Goal: Navigation & Orientation: Find specific page/section

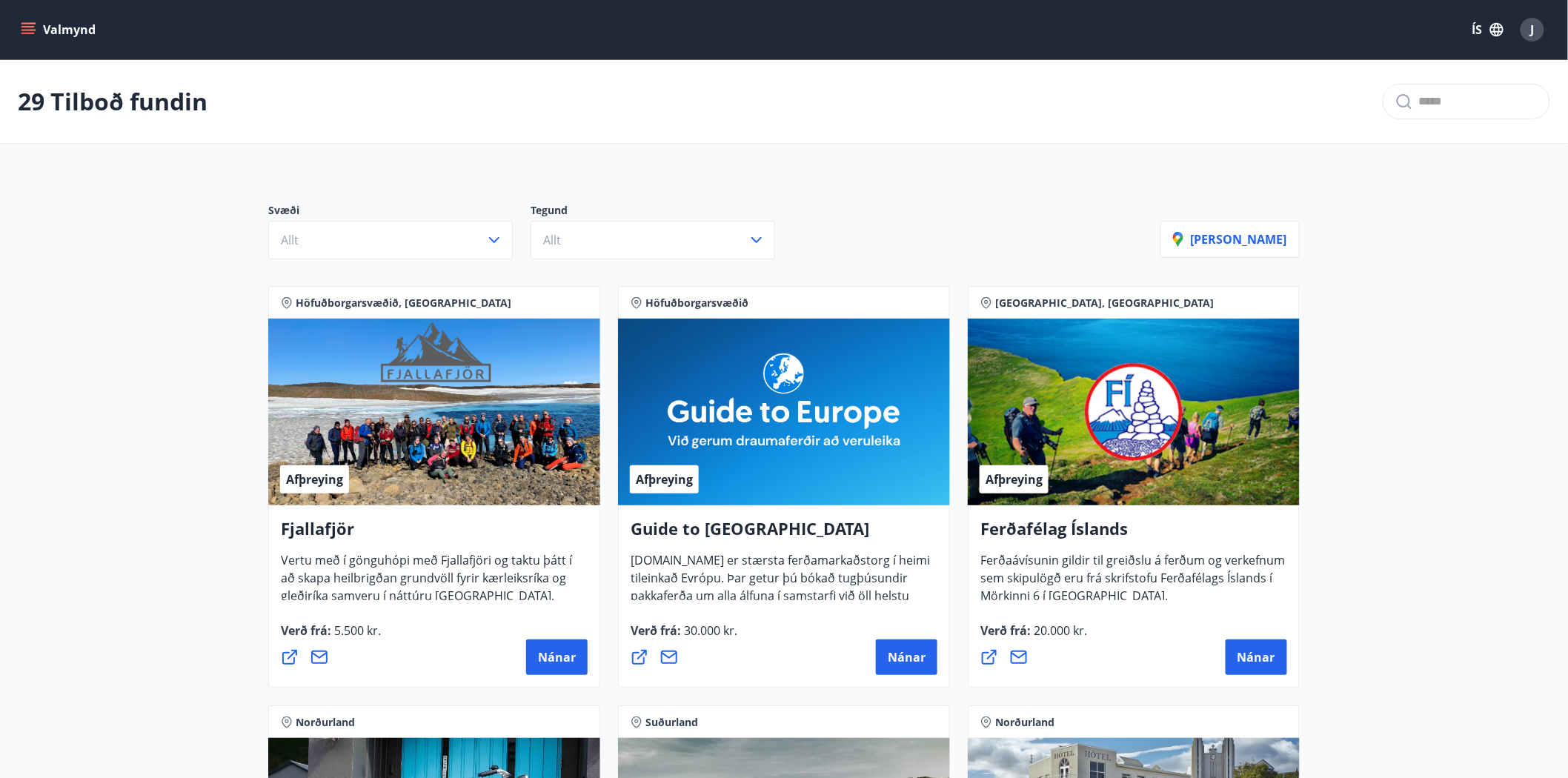
click at [1534, 27] on span "J" at bounding box center [1532, 29] width 3 height 16
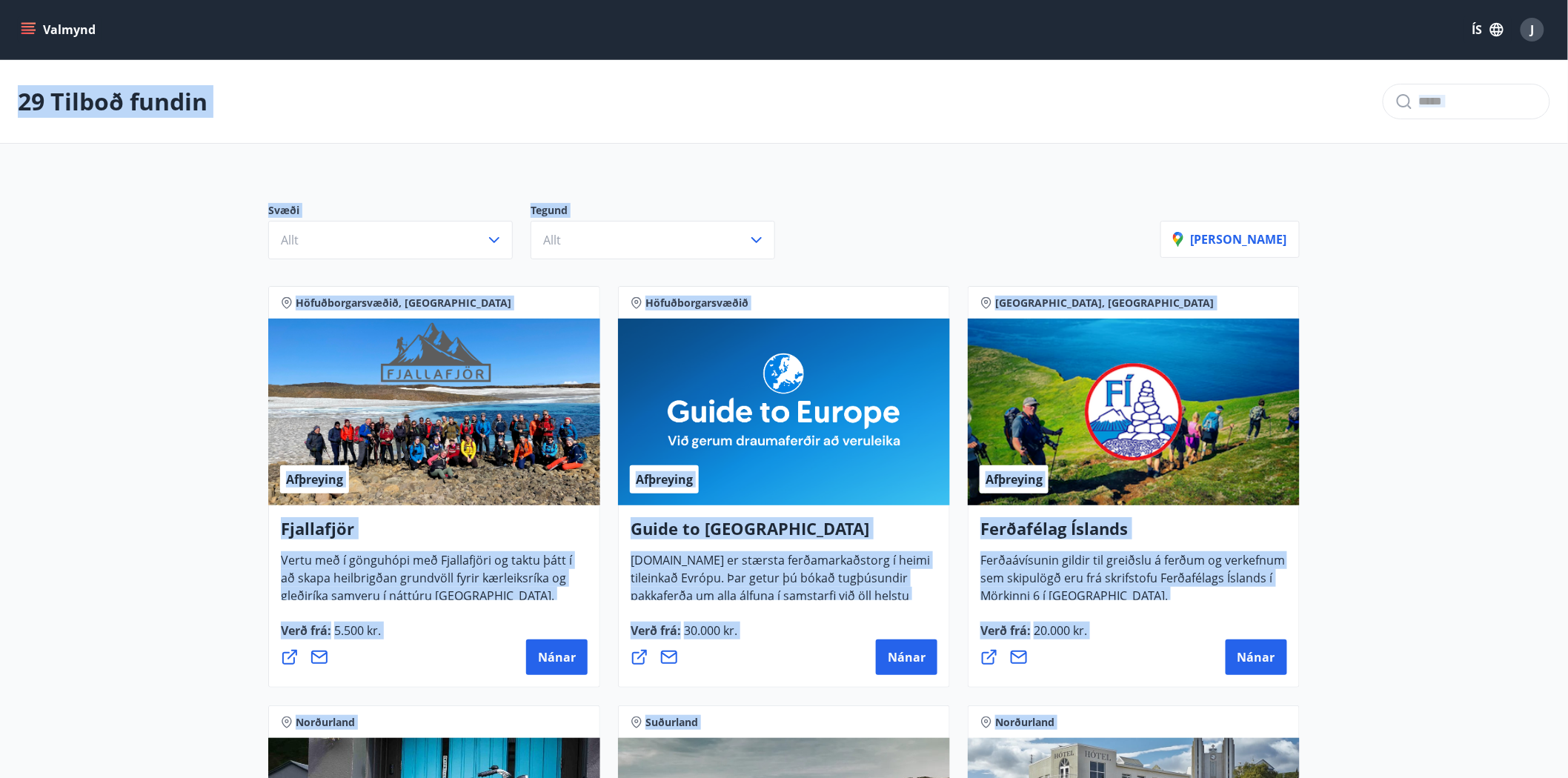
click at [1534, 27] on span "J" at bounding box center [1532, 29] width 3 height 16
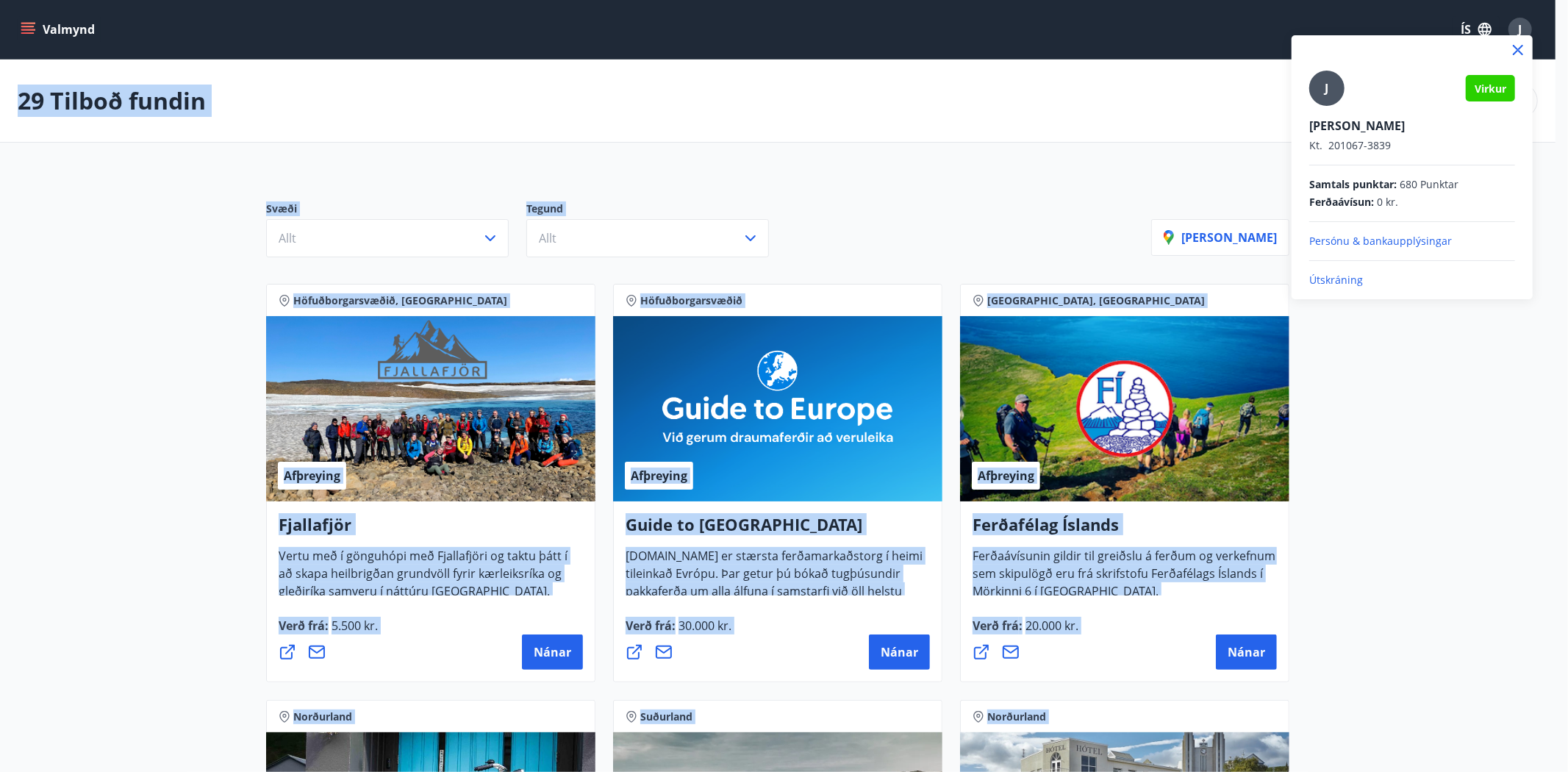
click at [1426, 405] on div at bounding box center [784, 386] width 1568 height 772
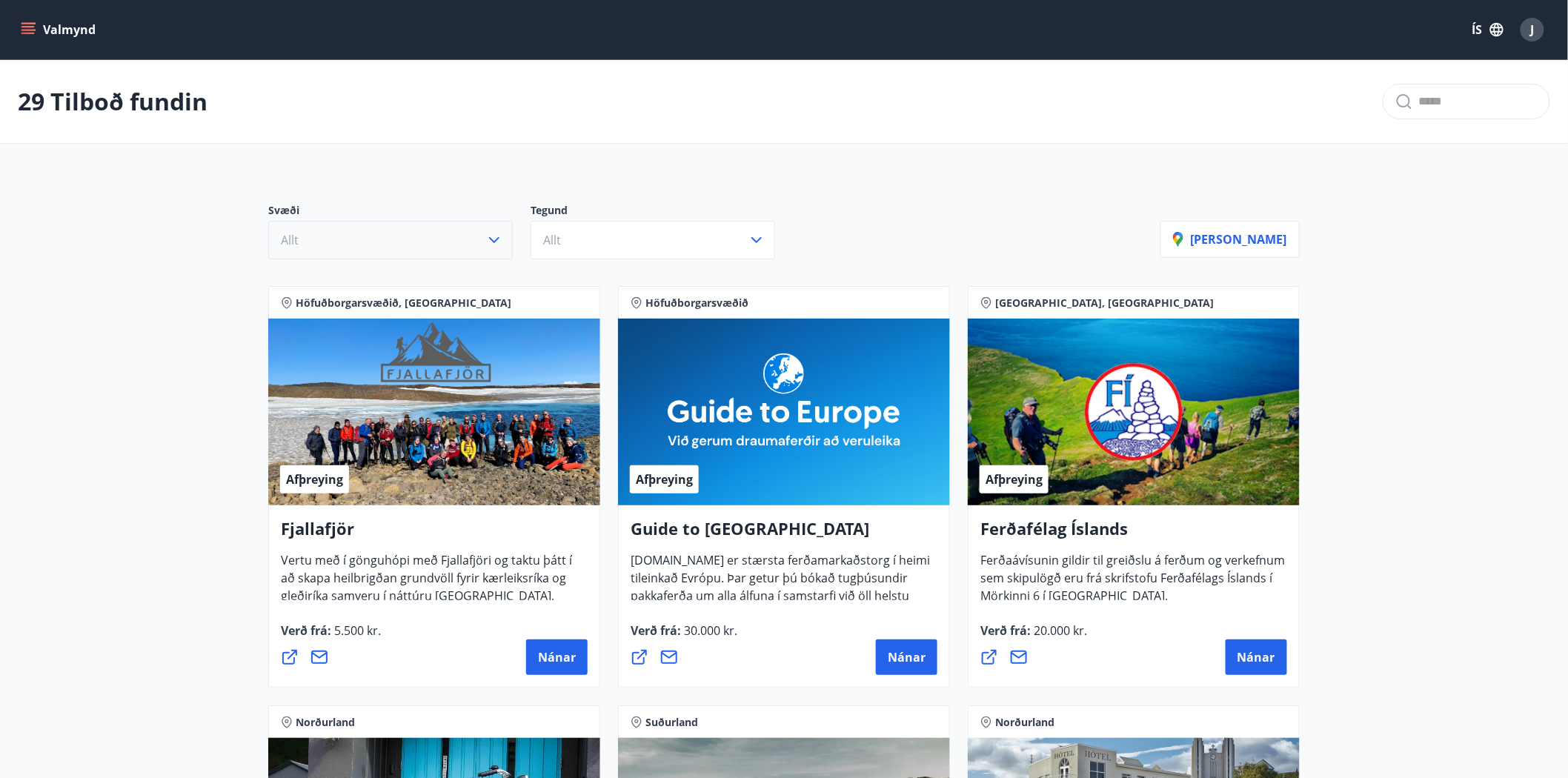
click at [494, 238] on icon "button" at bounding box center [494, 239] width 18 height 18
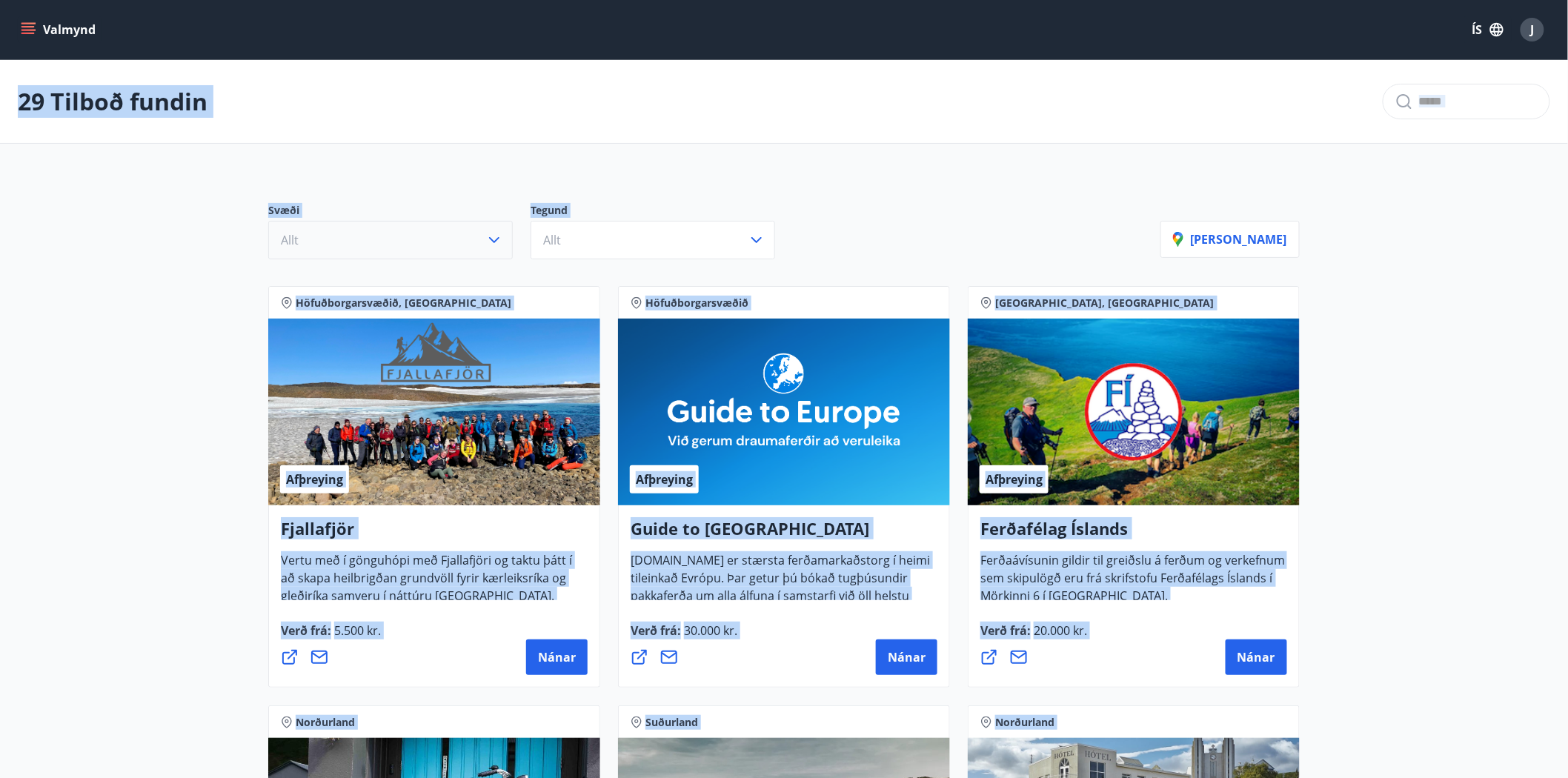
click at [494, 239] on icon "button" at bounding box center [494, 239] width 18 height 18
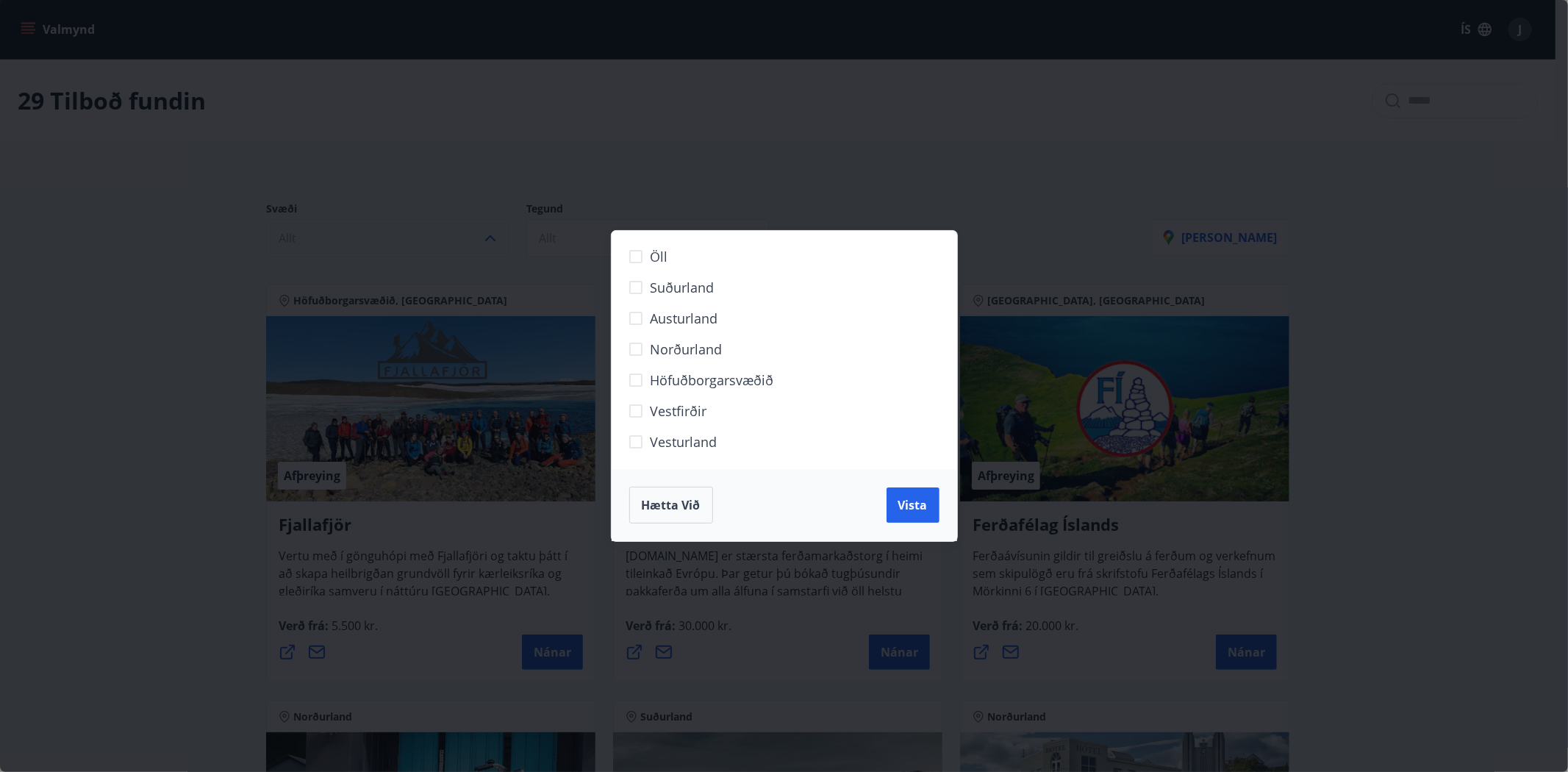
click at [1063, 164] on div "Öll Suðurland [GEOGRAPHIC_DATA] Norðurland Höfuðborgarsvæðið [GEOGRAPHIC_DATA] …" at bounding box center [784, 386] width 1568 height 772
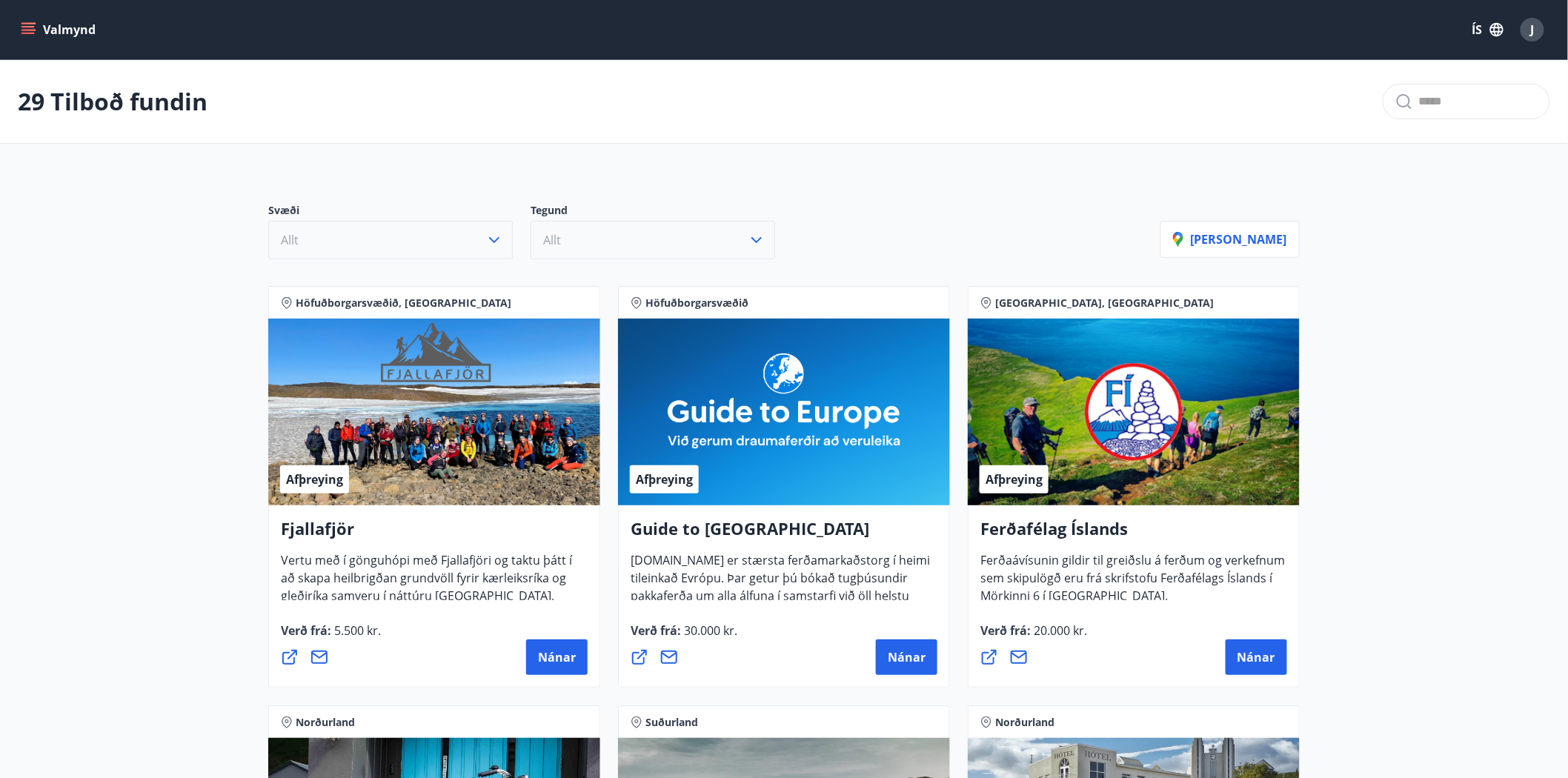
click at [755, 241] on icon "button" at bounding box center [756, 239] width 10 height 6
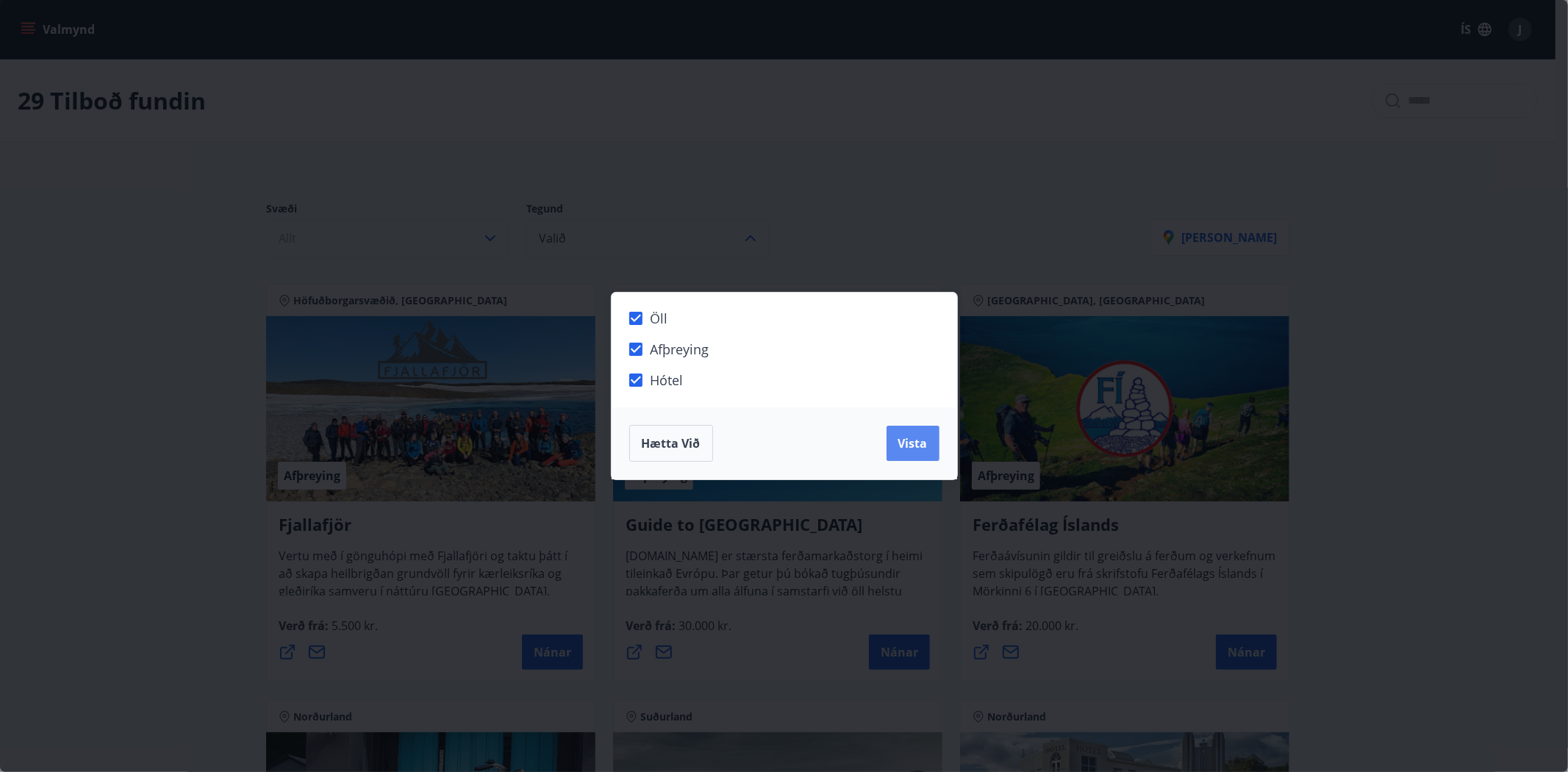
click at [929, 438] on button "Vista" at bounding box center [913, 443] width 53 height 35
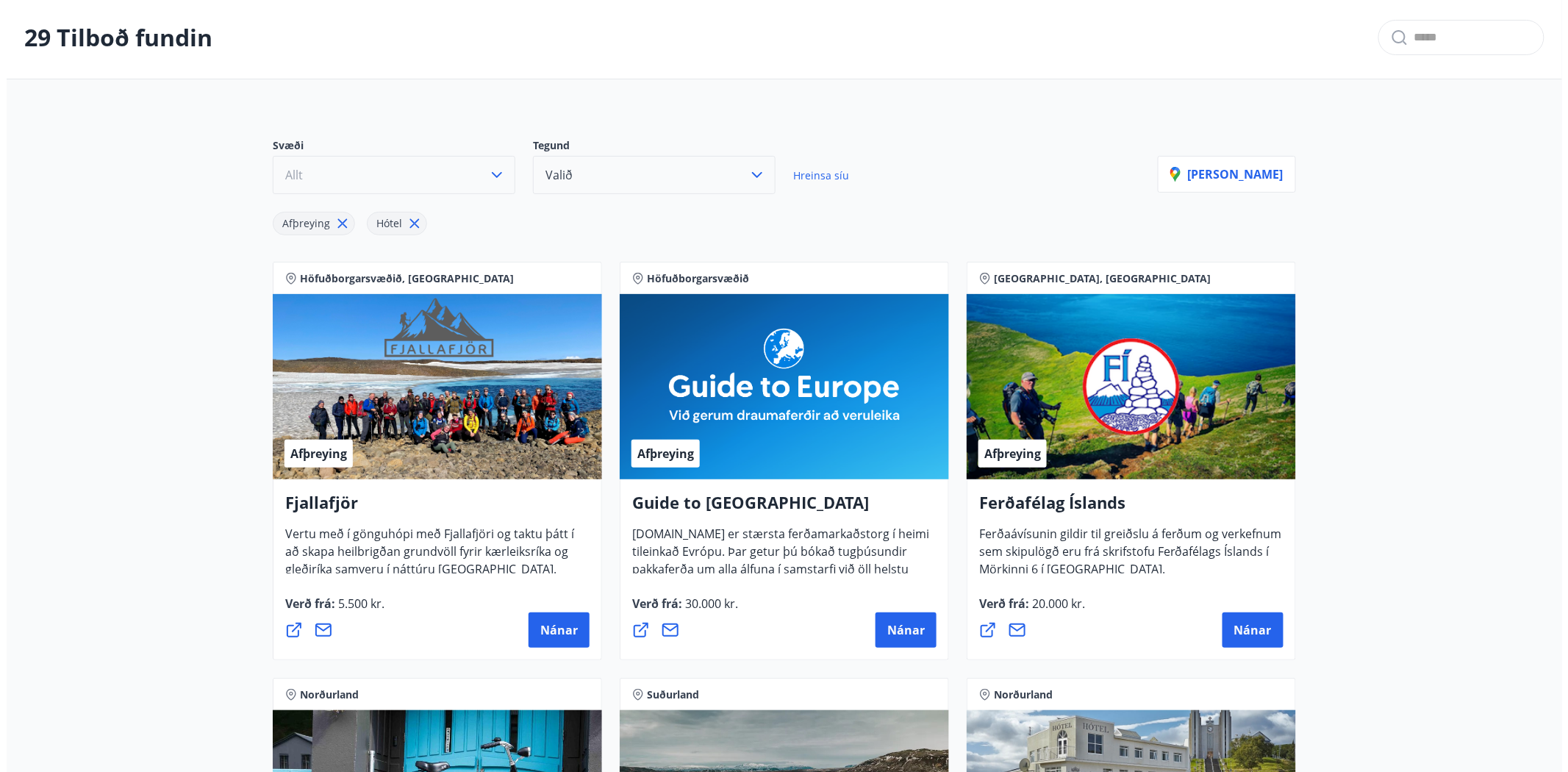
scroll to position [82, 0]
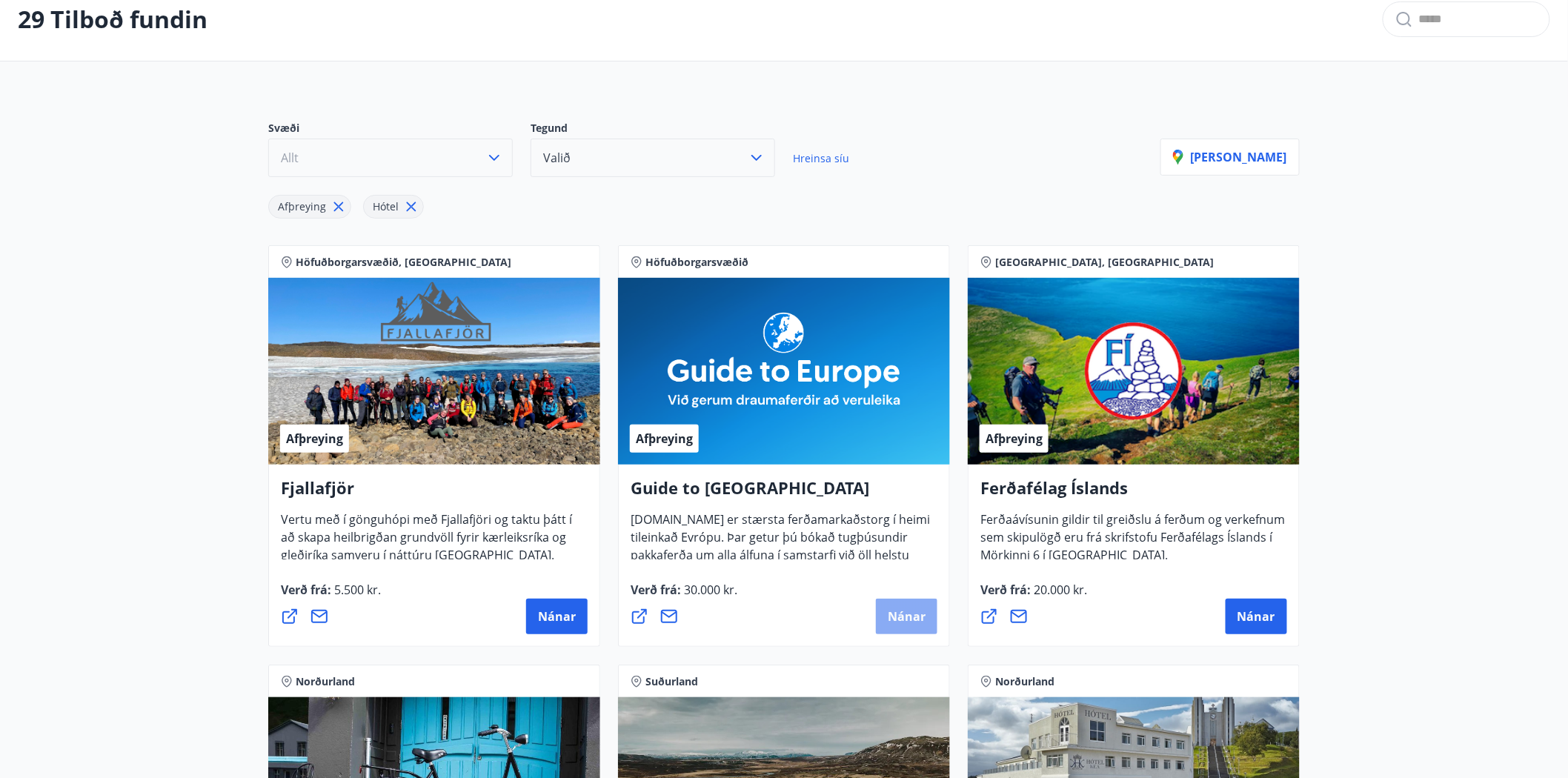
click at [886, 614] on button "Nánar" at bounding box center [906, 616] width 61 height 35
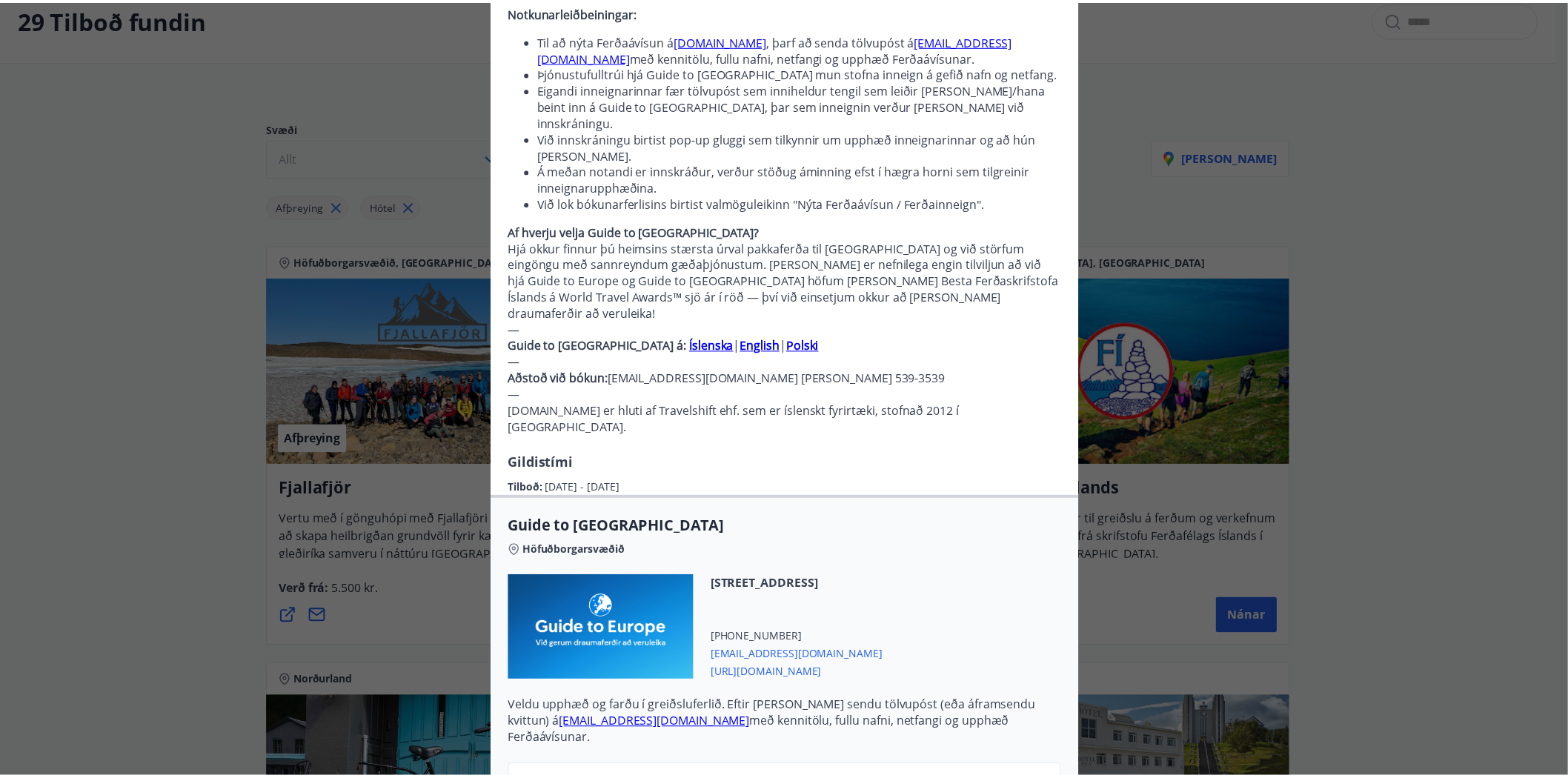
scroll to position [0, 0]
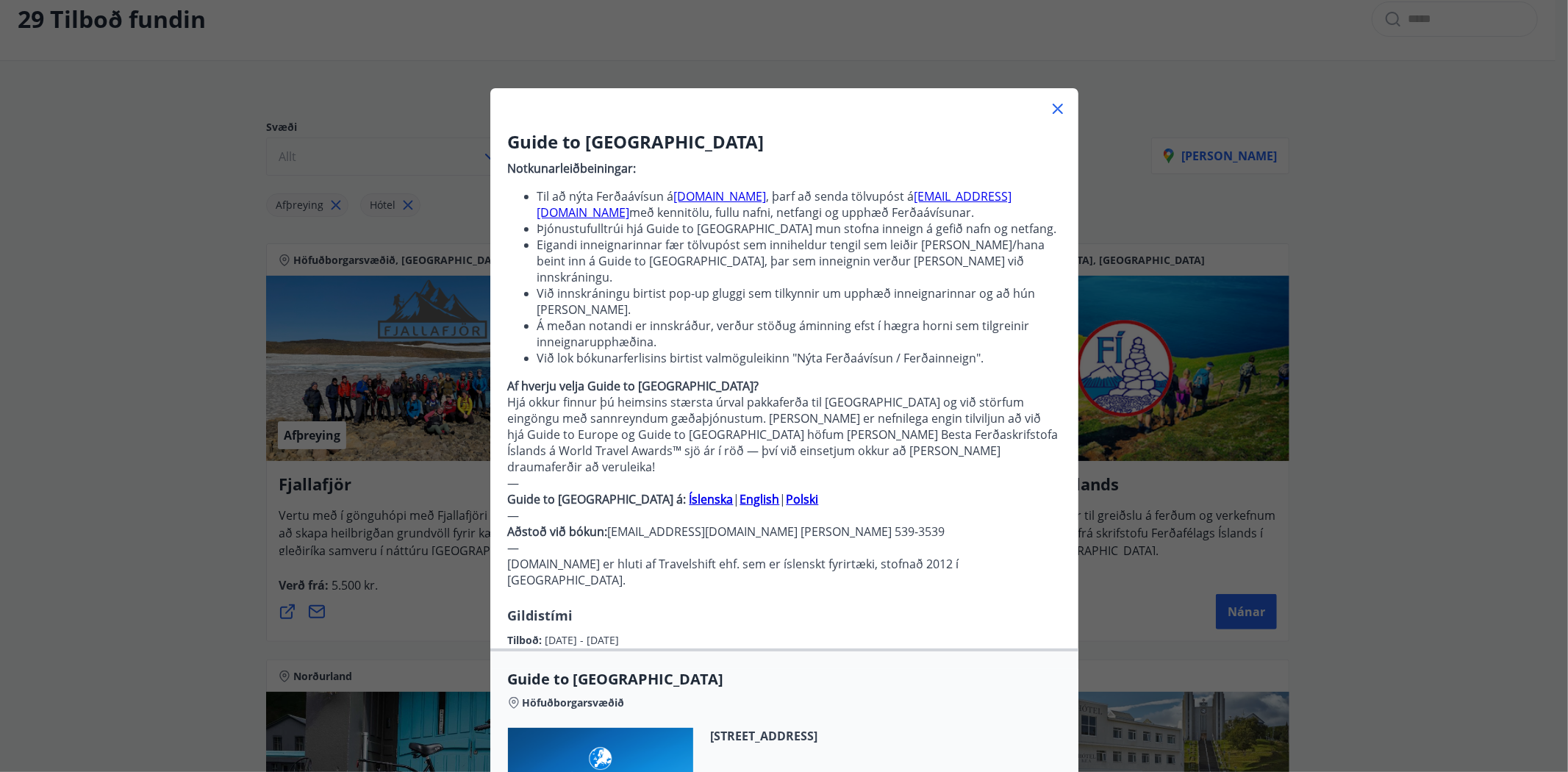
click at [1048, 103] on icon at bounding box center [1057, 108] width 17 height 17
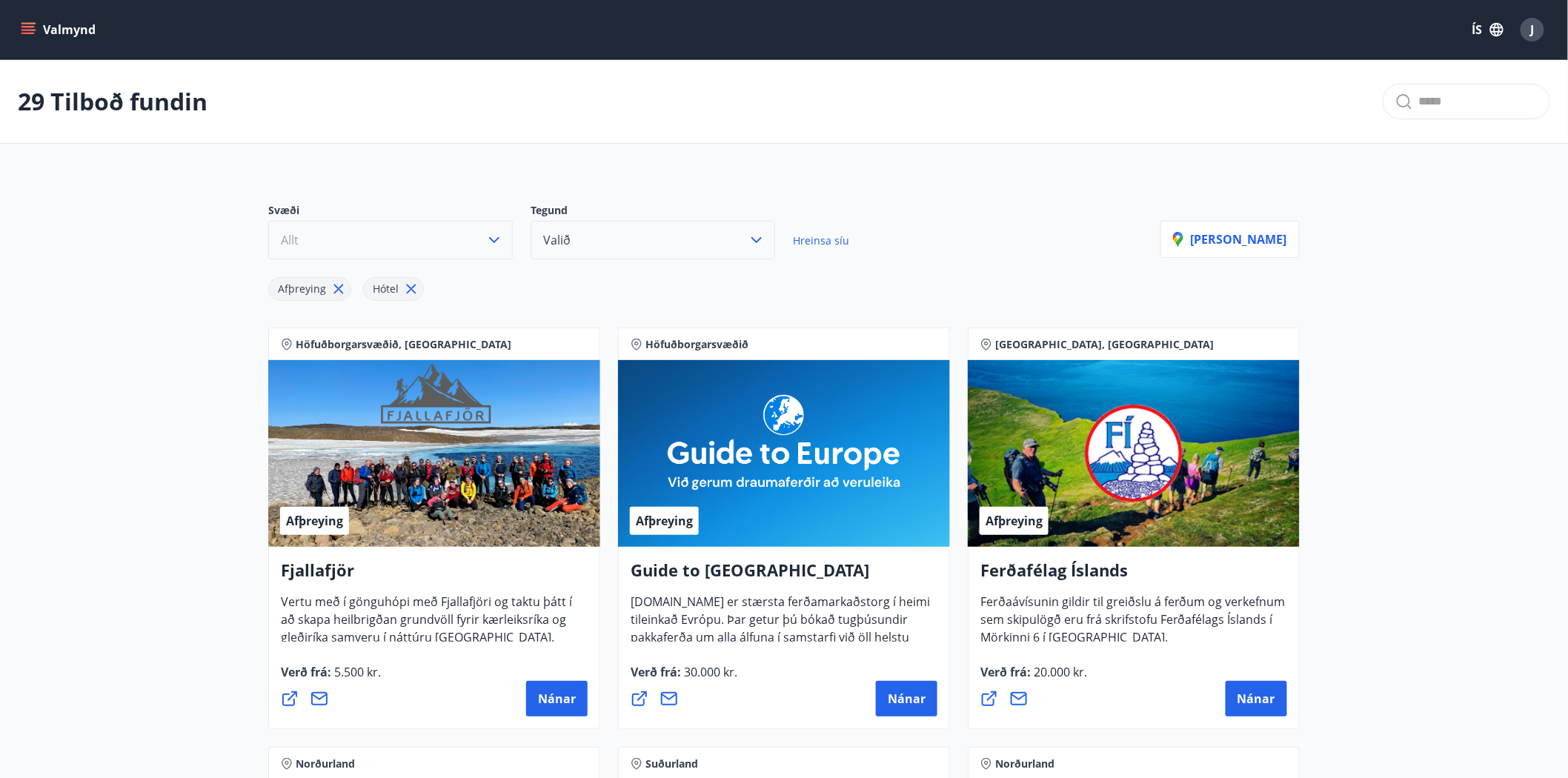
click at [25, 27] on icon "menu" at bounding box center [29, 27] width 13 height 2
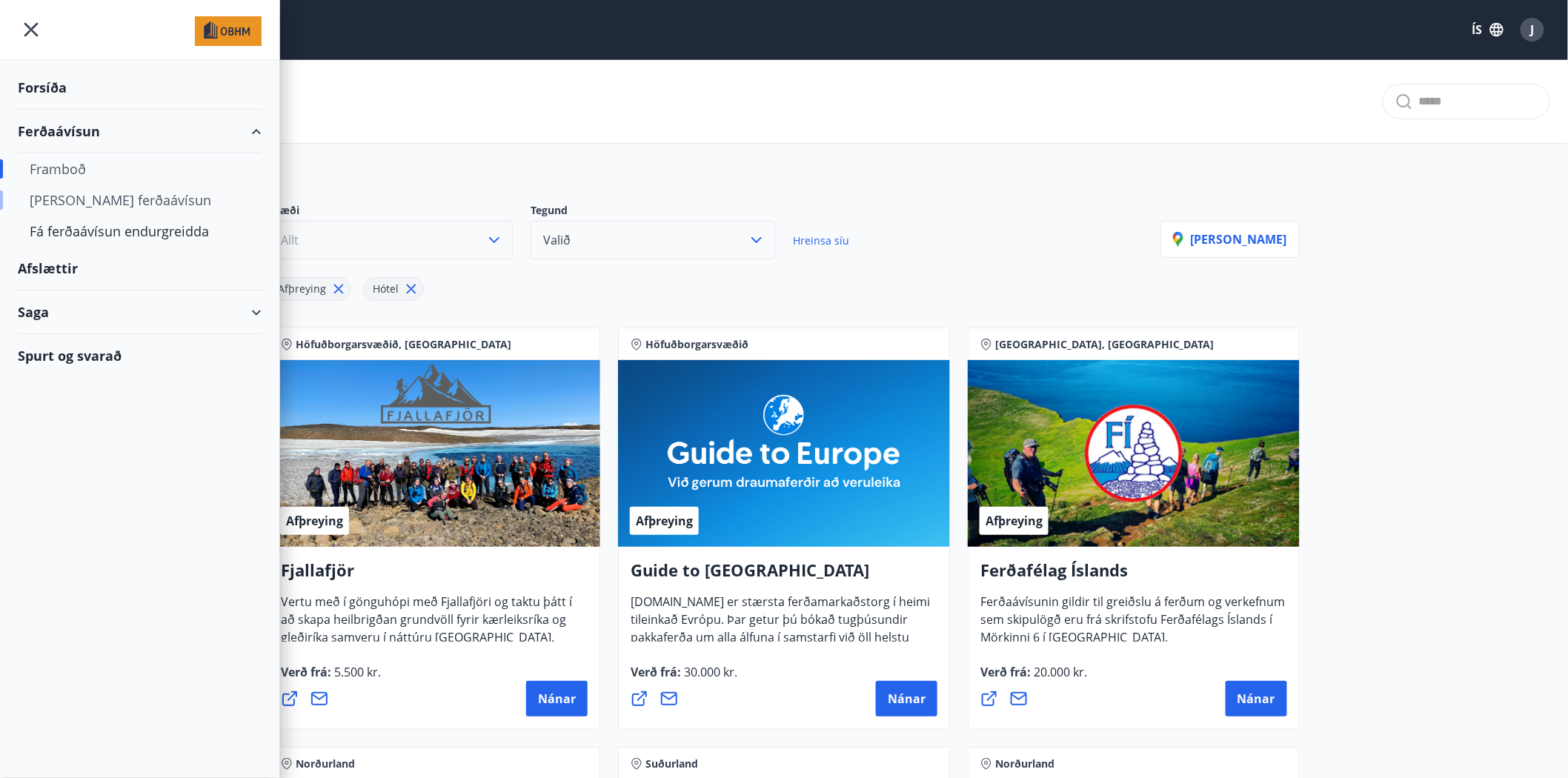
click at [61, 201] on div "[PERSON_NAME] ferðaávísun" at bounding box center [139, 200] width 220 height 31
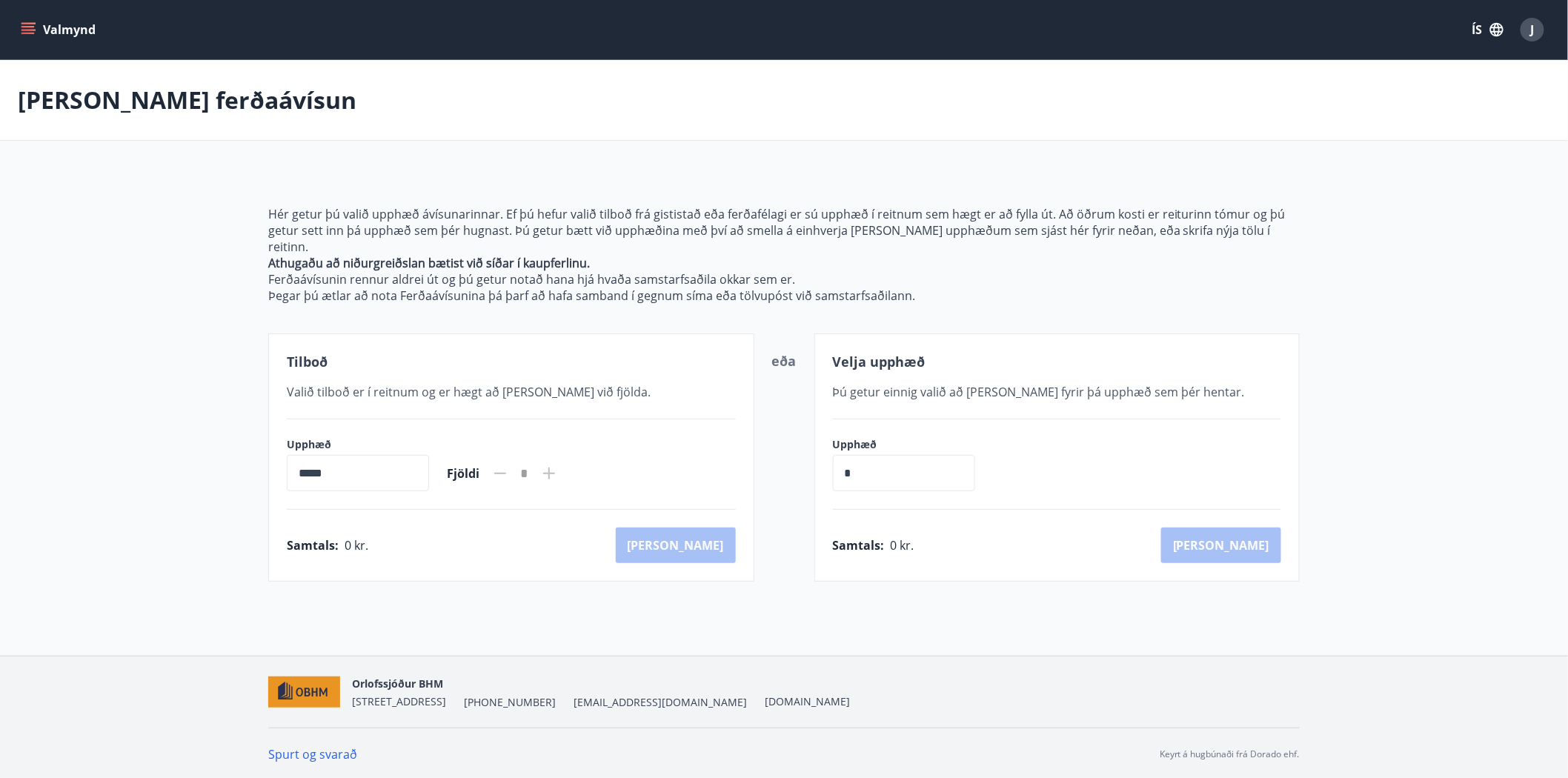
click at [28, 27] on icon "menu" at bounding box center [29, 27] width 13 height 2
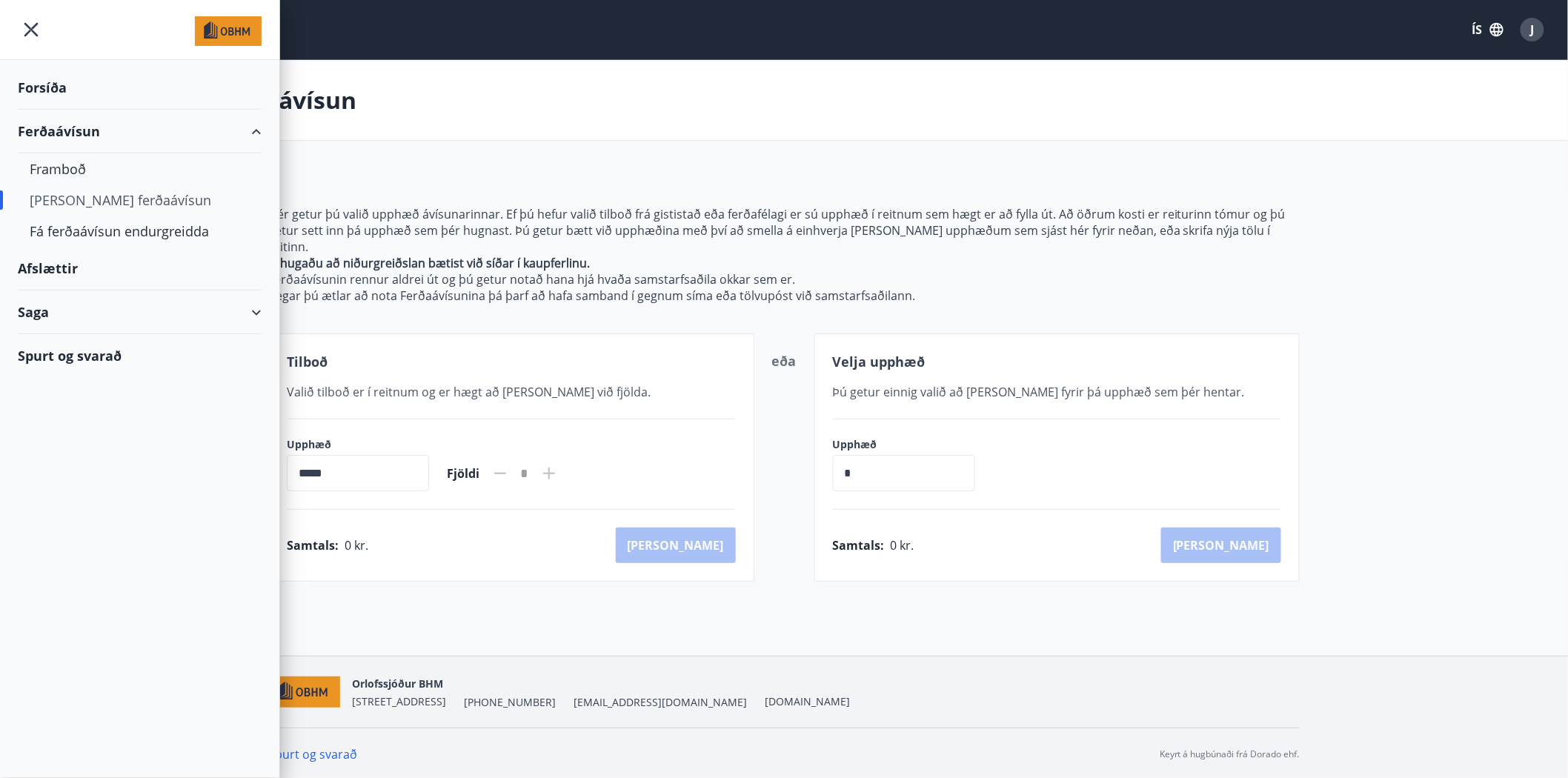
click at [256, 310] on div "Saga" at bounding box center [139, 312] width 243 height 44
click at [53, 269] on div "Afslættir" at bounding box center [139, 269] width 243 height 44
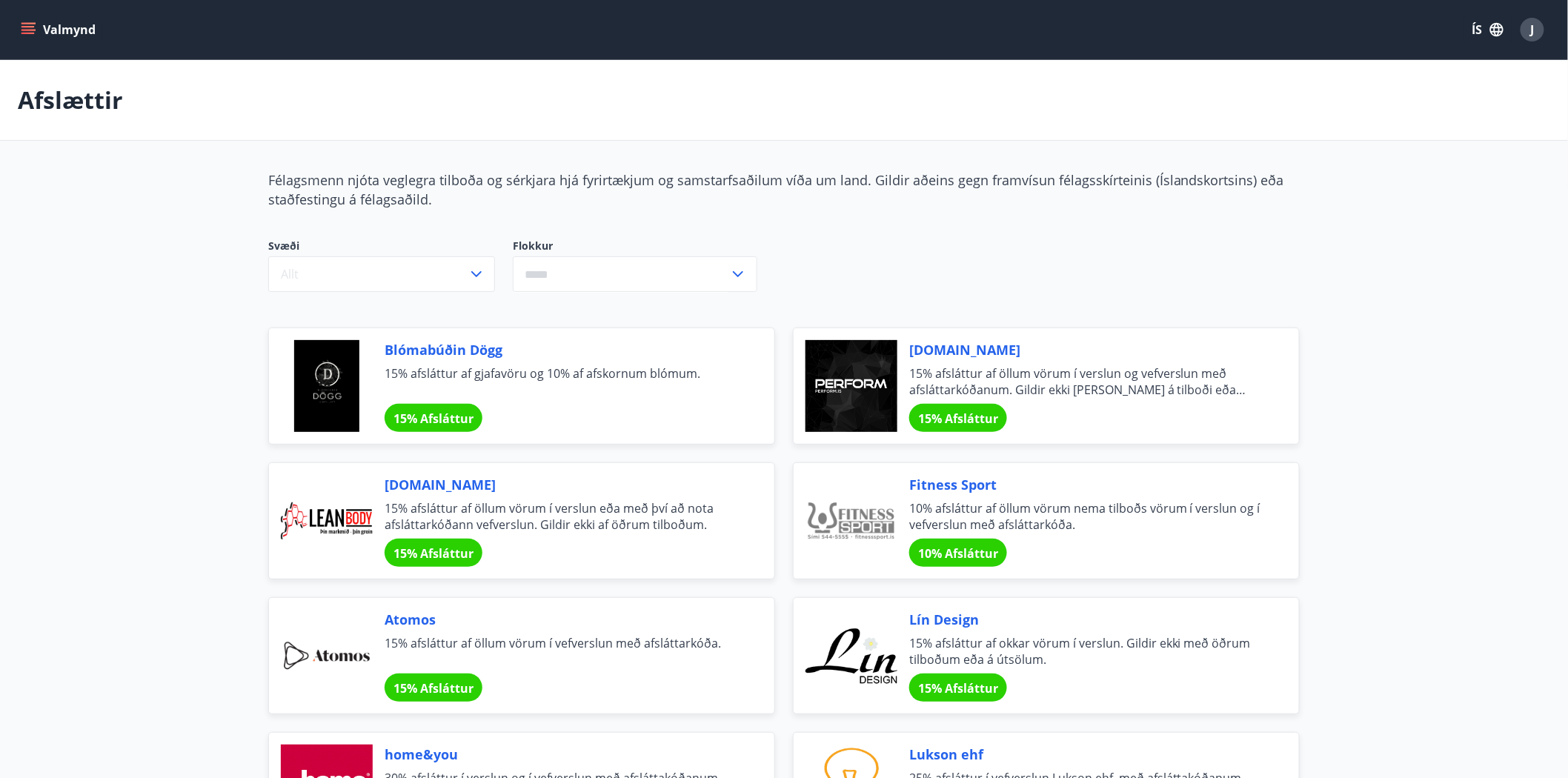
click at [22, 29] on icon "menu" at bounding box center [29, 29] width 16 height 2
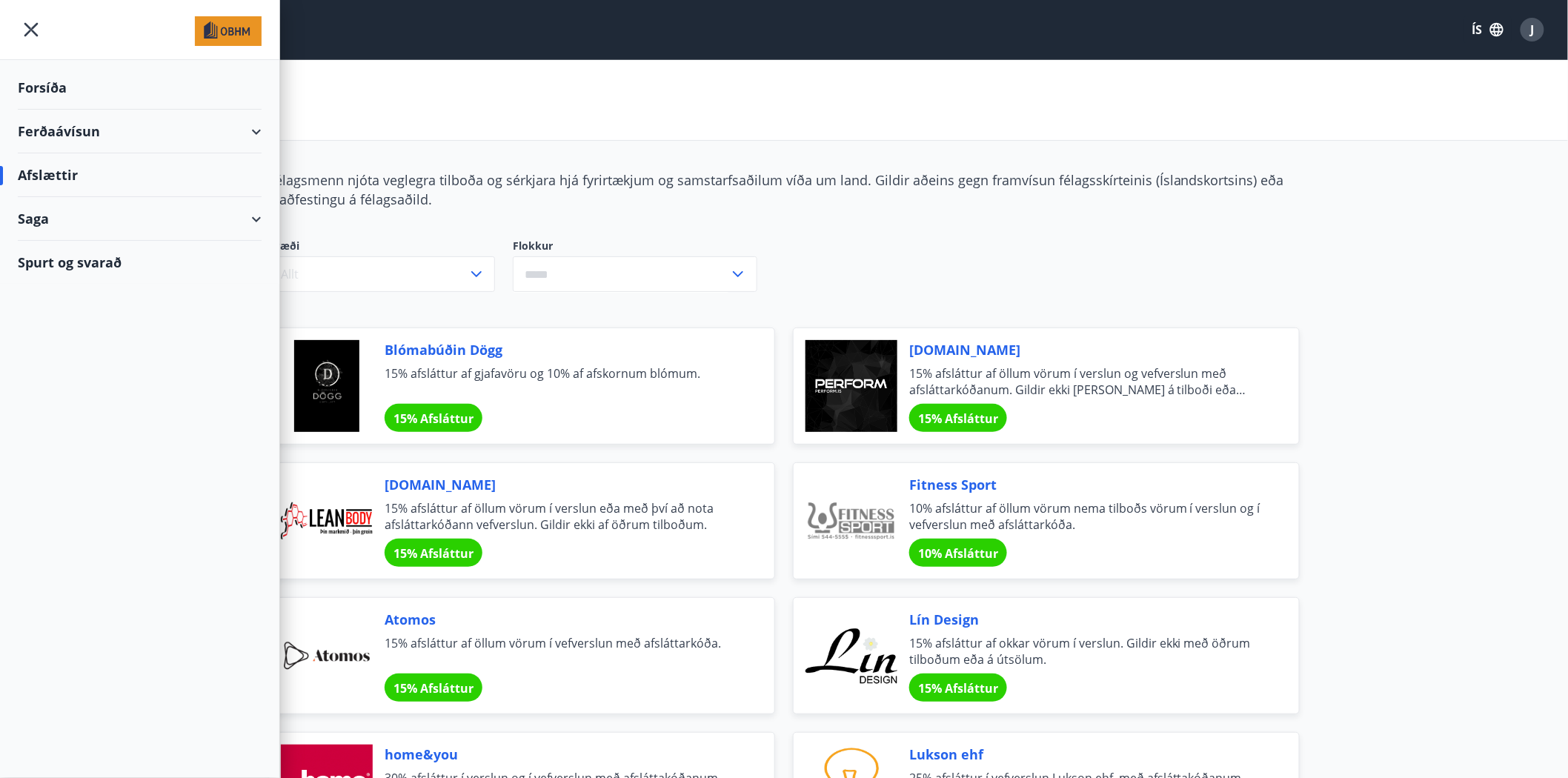
click at [43, 86] on div "Forsíða" at bounding box center [139, 88] width 243 height 44
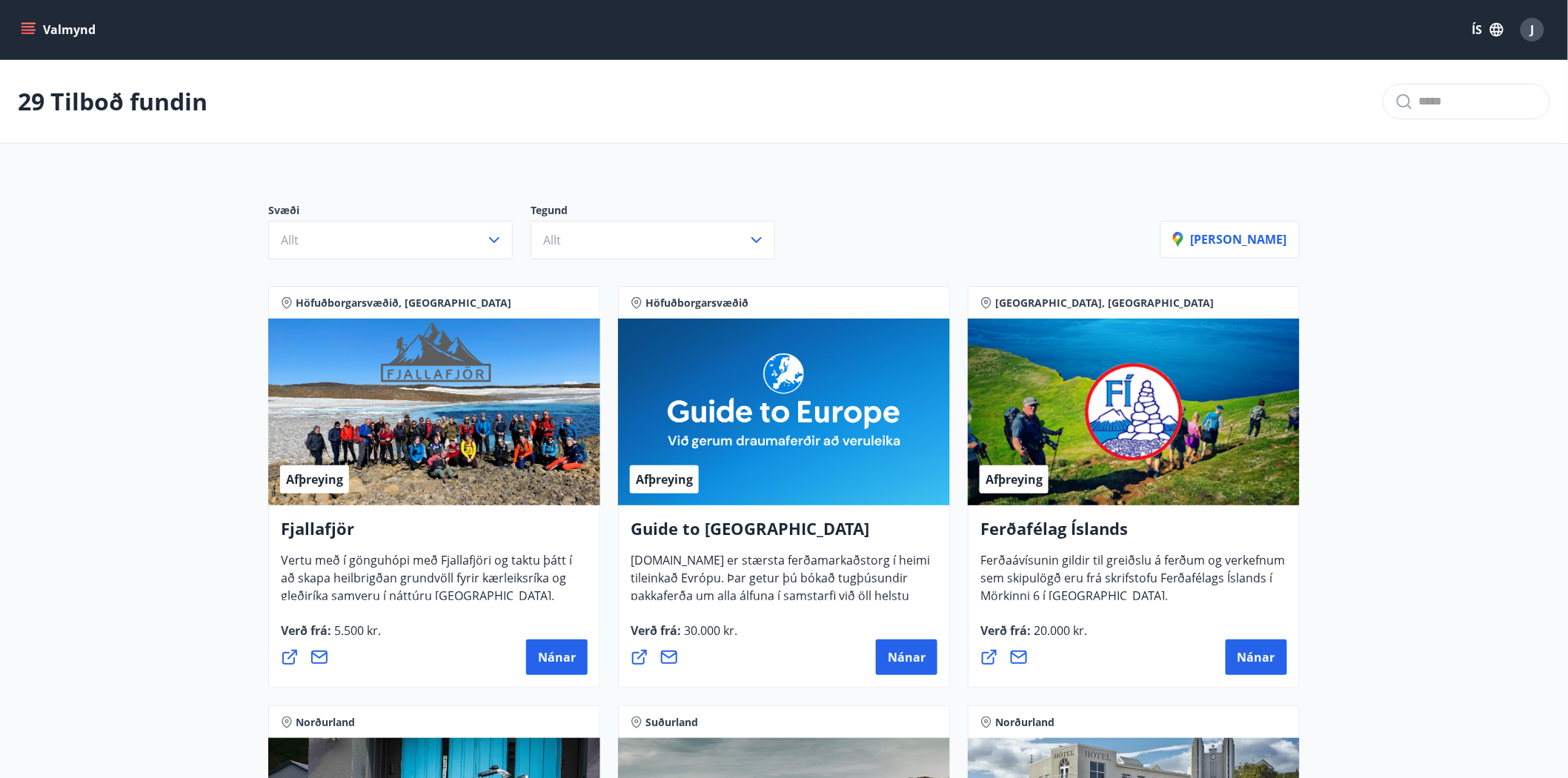
click at [24, 26] on icon "menu" at bounding box center [29, 27] width 13 height 2
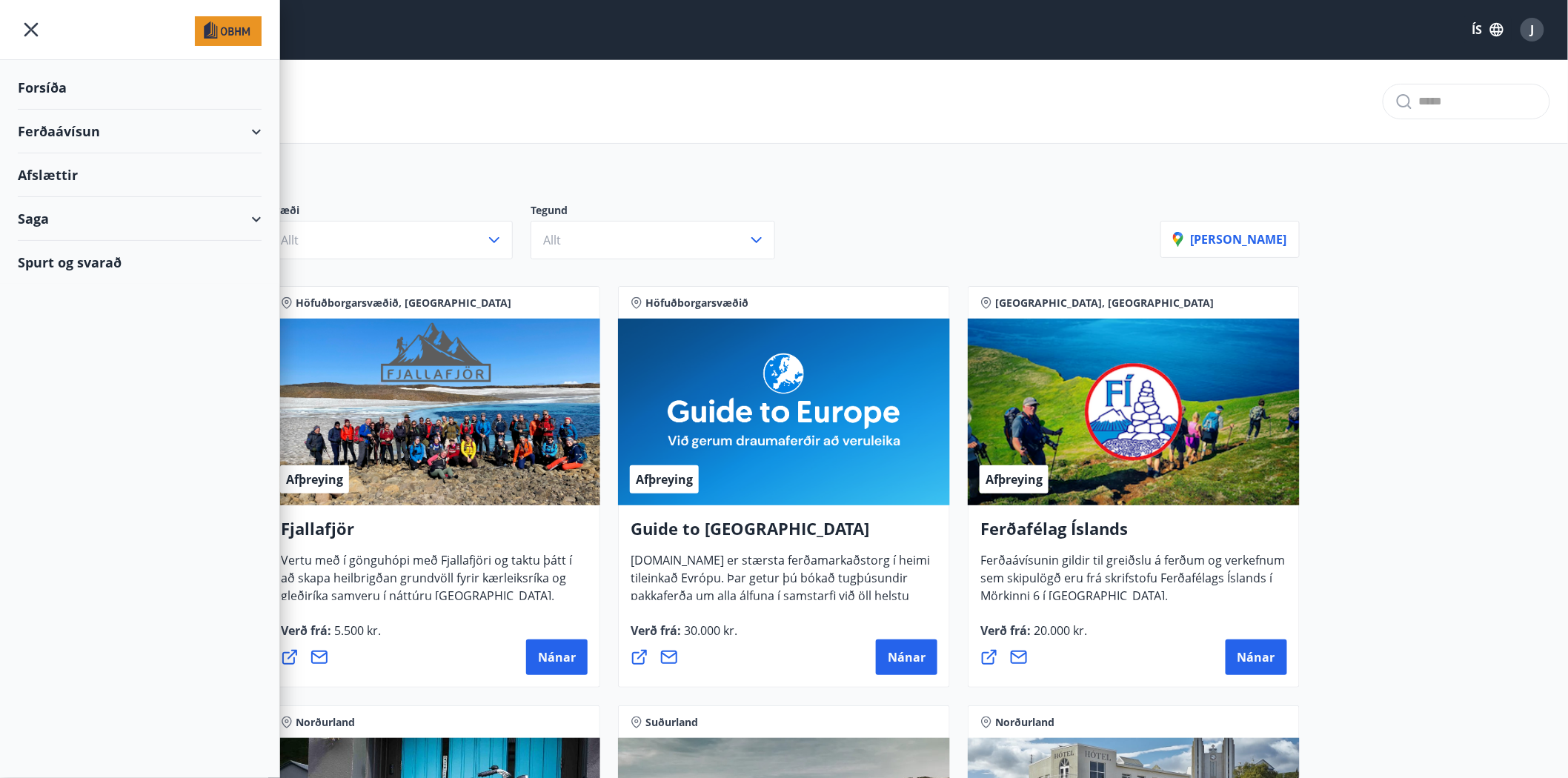
click at [44, 128] on div "Ferðaávísun" at bounding box center [139, 132] width 243 height 44
click at [97, 351] on div "Spurt og svarað" at bounding box center [139, 355] width 243 height 43
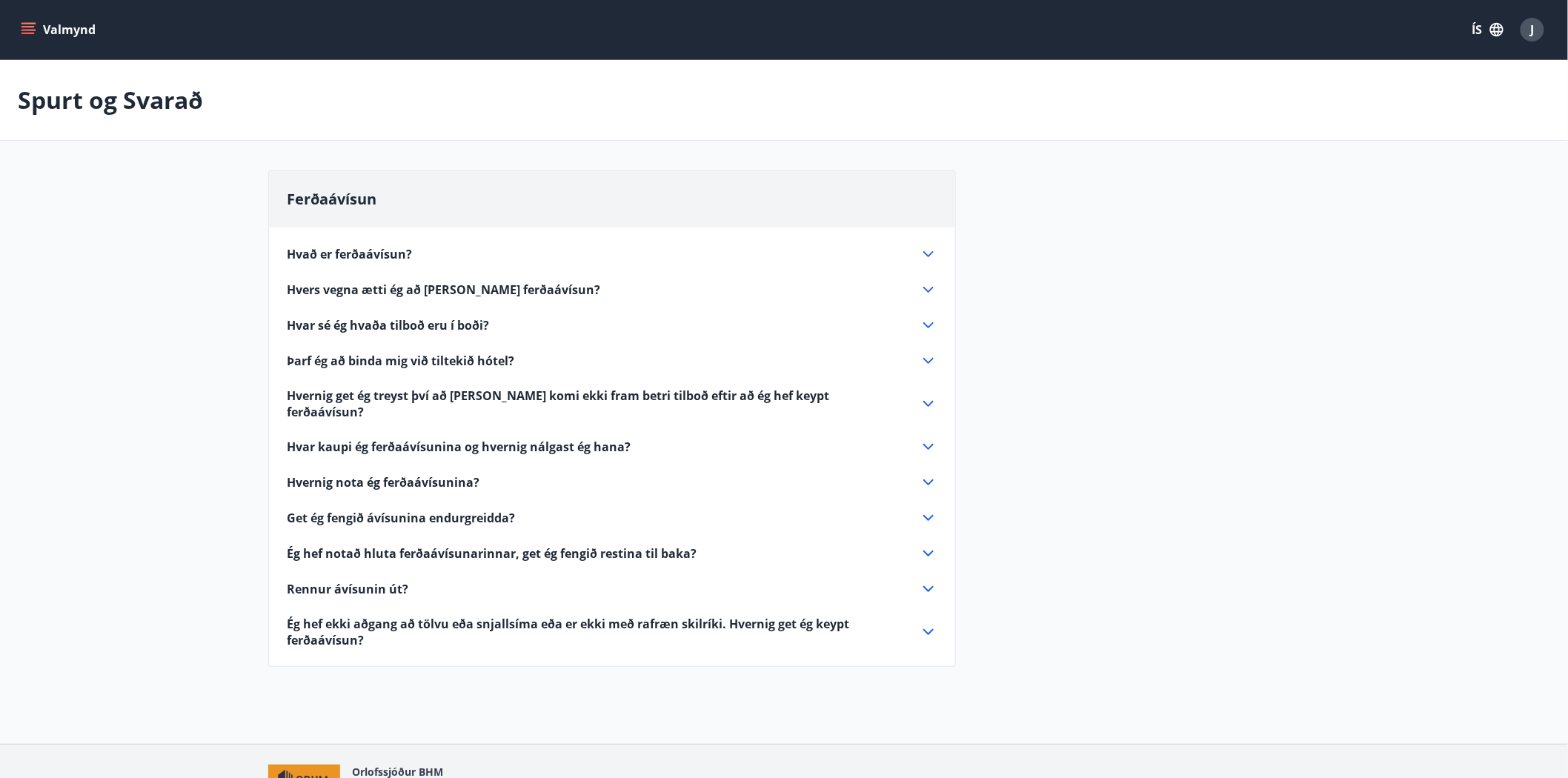
click at [22, 30] on icon "menu" at bounding box center [29, 29] width 16 height 2
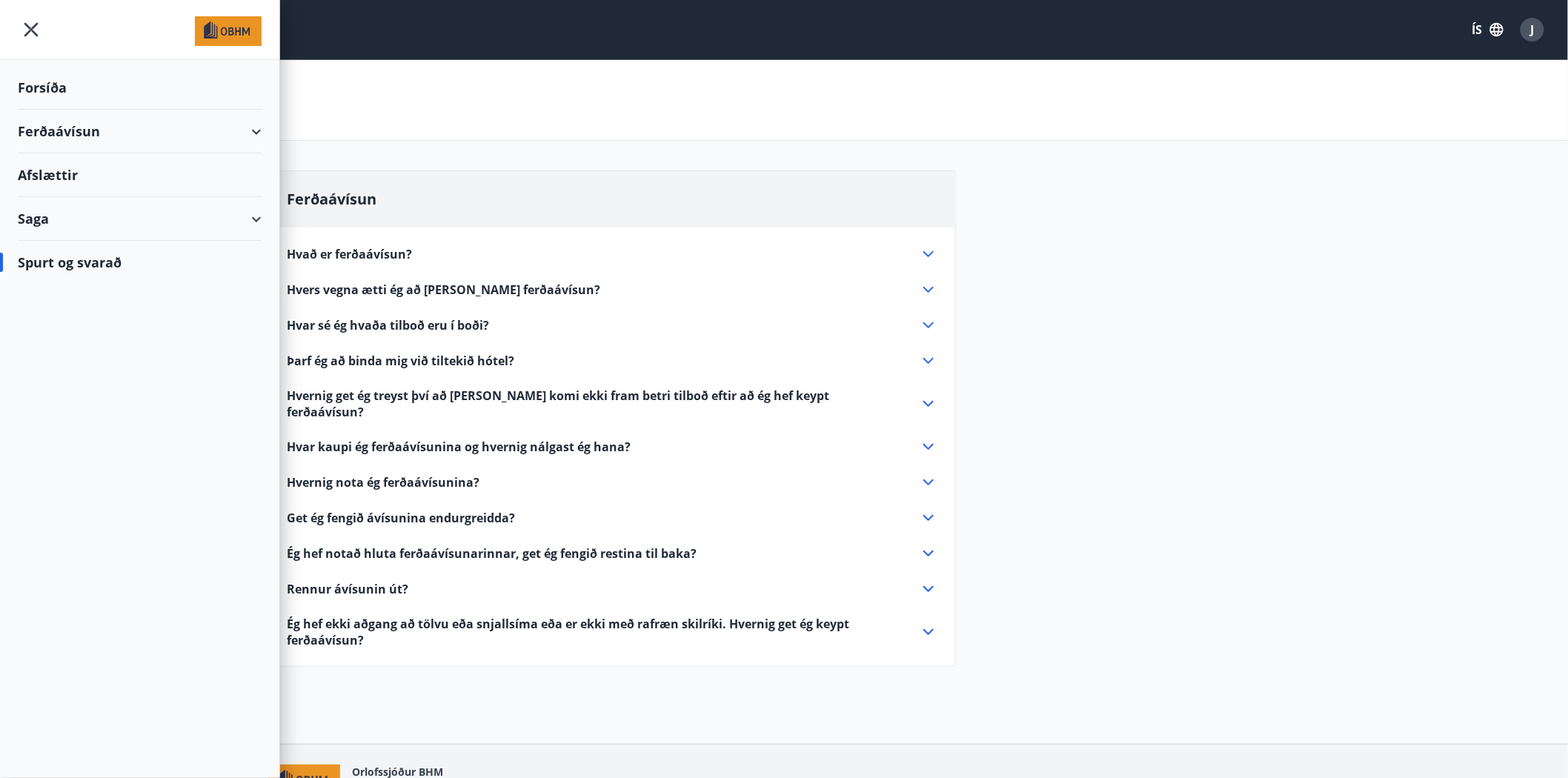
click at [253, 219] on div "Saga" at bounding box center [139, 219] width 243 height 44
click at [53, 173] on div "Afslættir" at bounding box center [139, 175] width 243 height 44
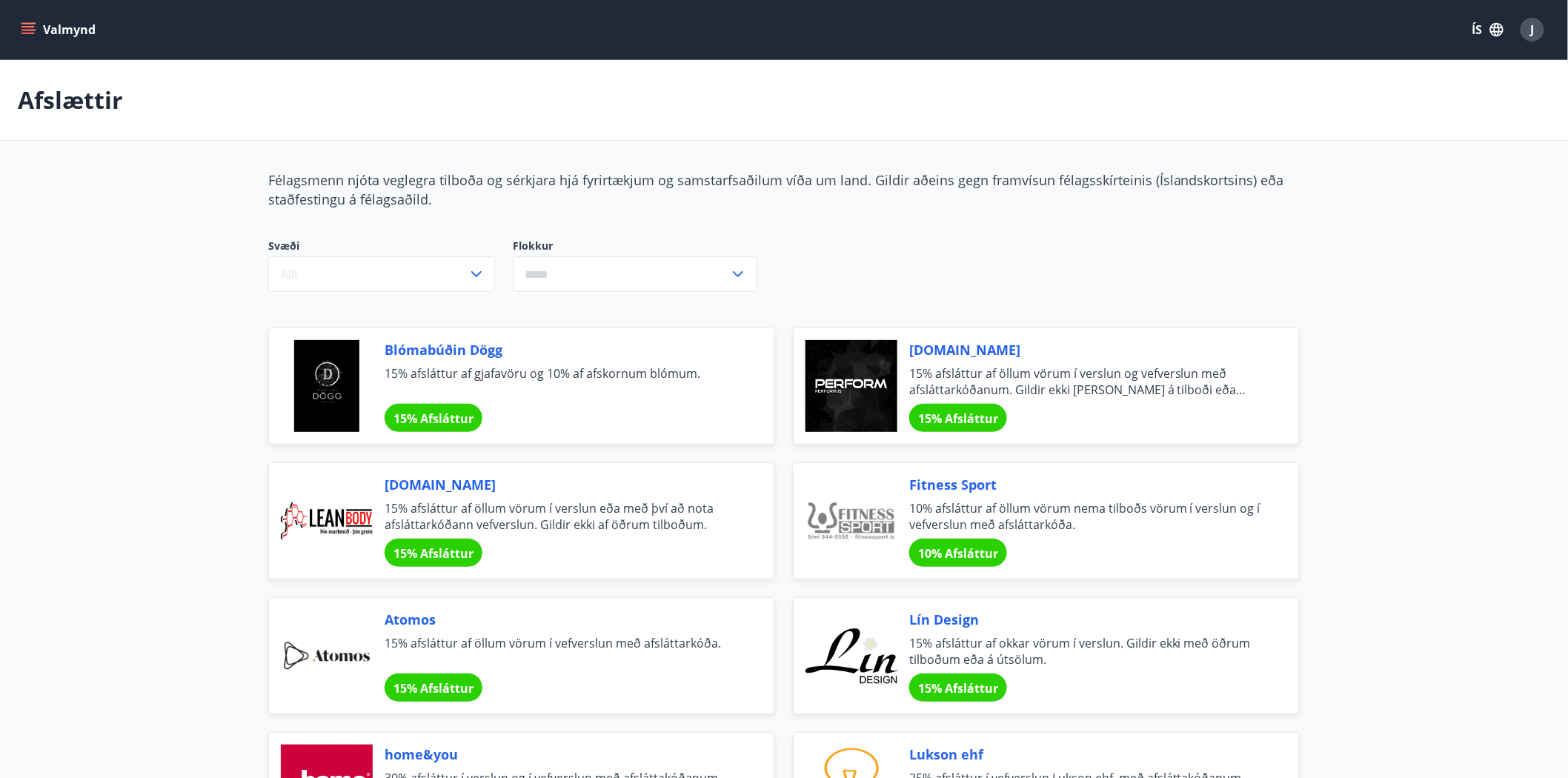
click at [27, 24] on icon "menu" at bounding box center [29, 29] width 15 height 15
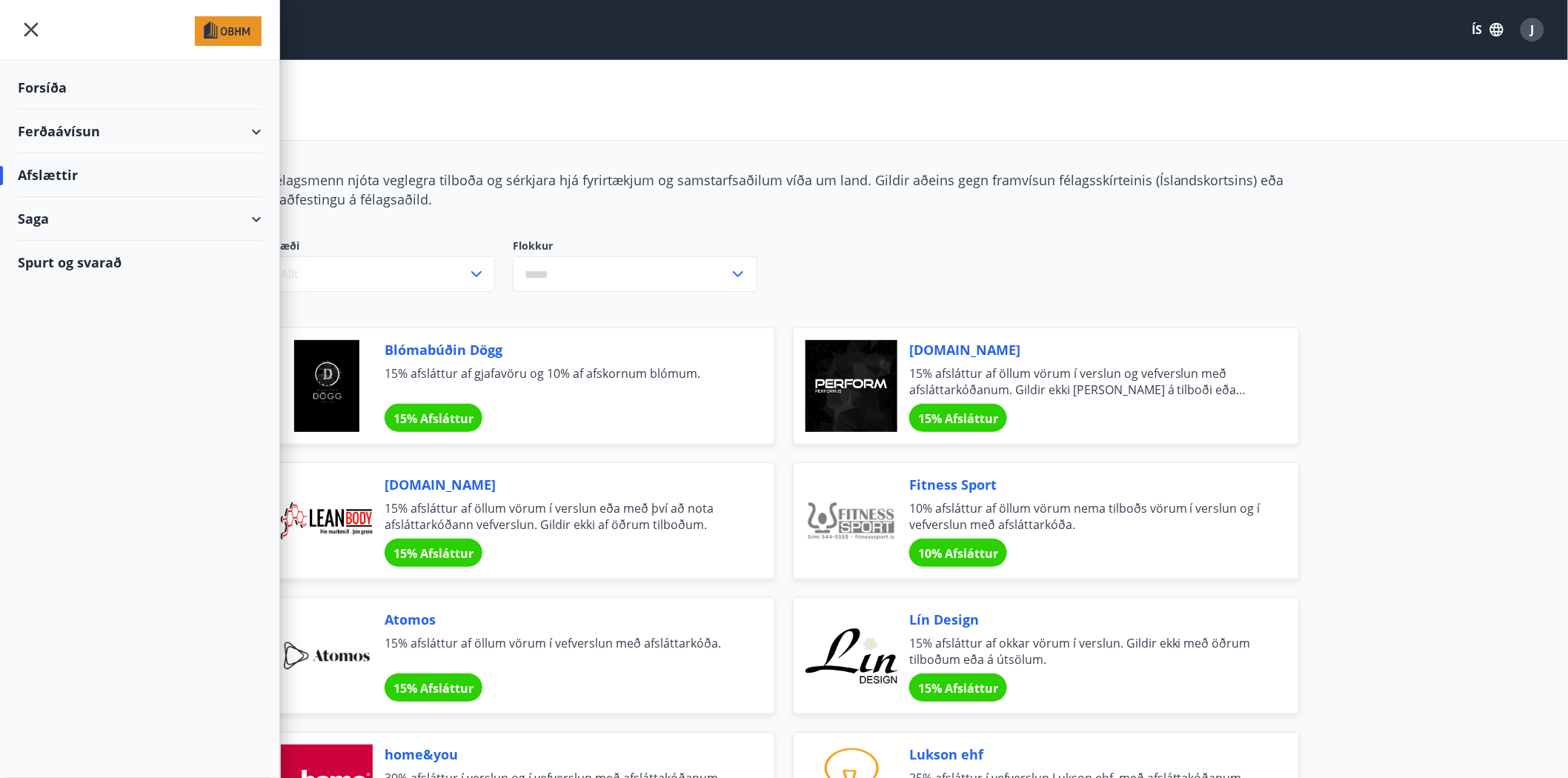
click at [38, 85] on div "Forsíða" at bounding box center [139, 88] width 243 height 44
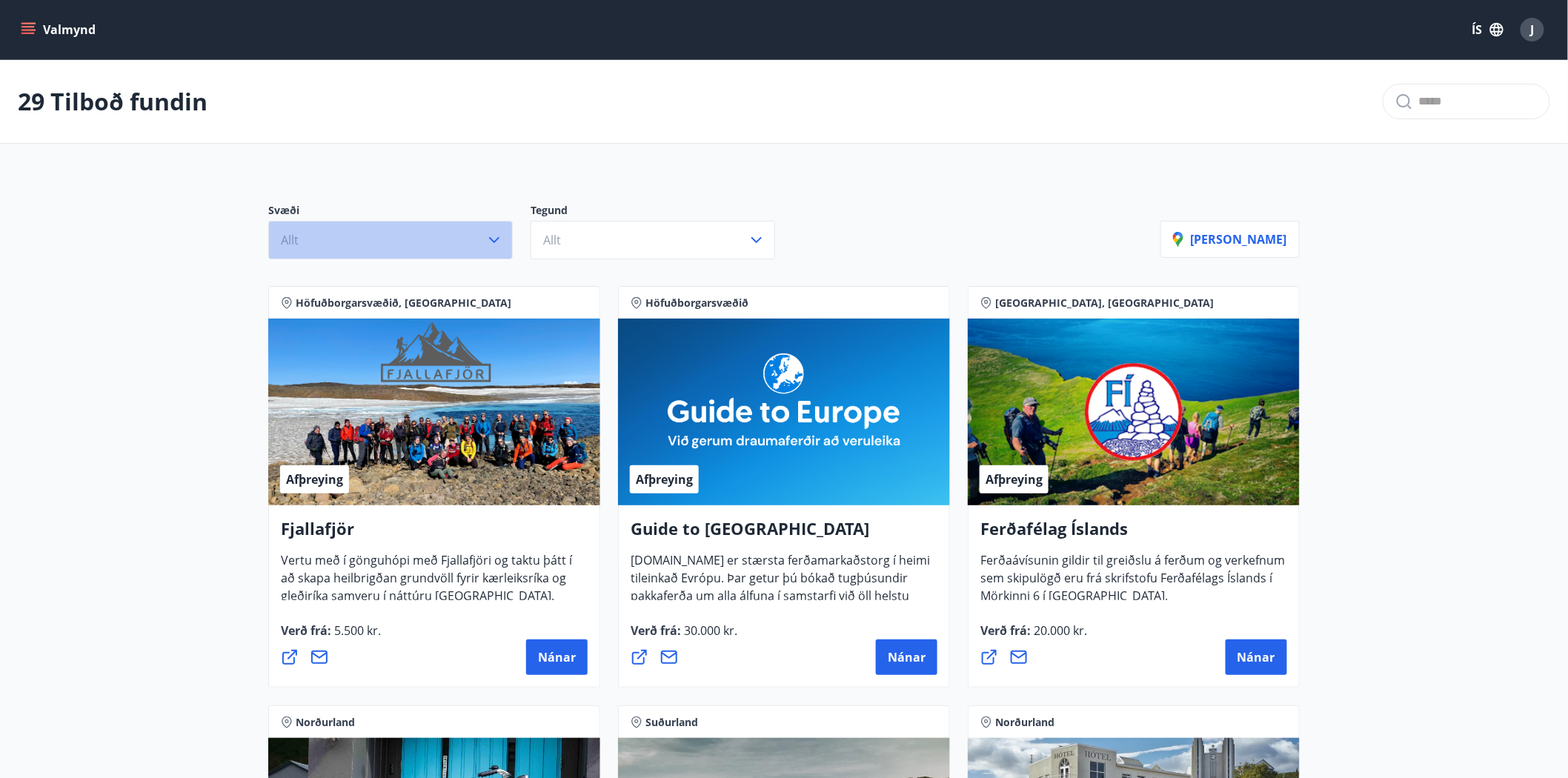
click at [495, 241] on icon "button" at bounding box center [494, 239] width 10 height 6
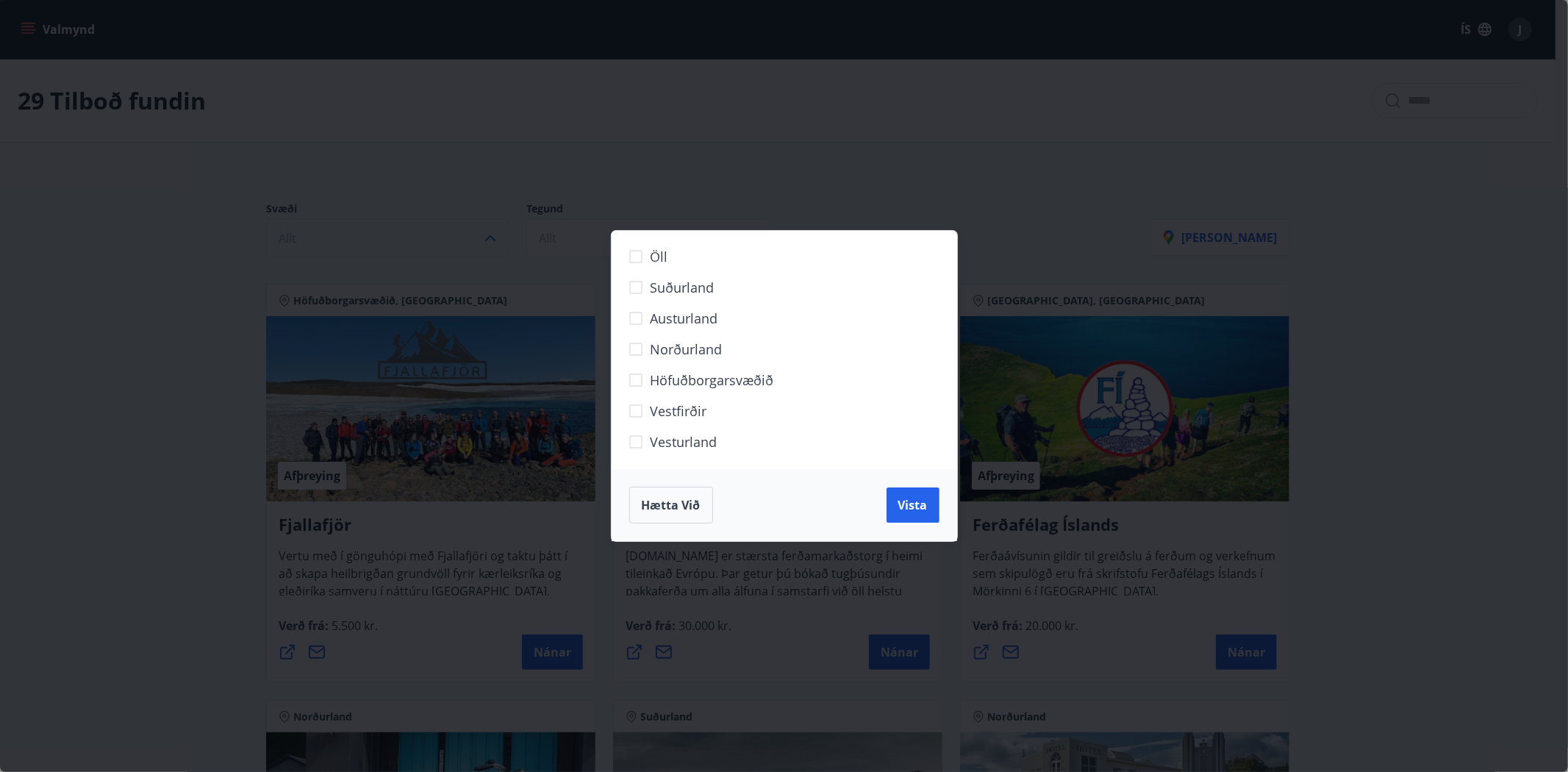
click at [671, 501] on span "Hætta við" at bounding box center [670, 505] width 59 height 16
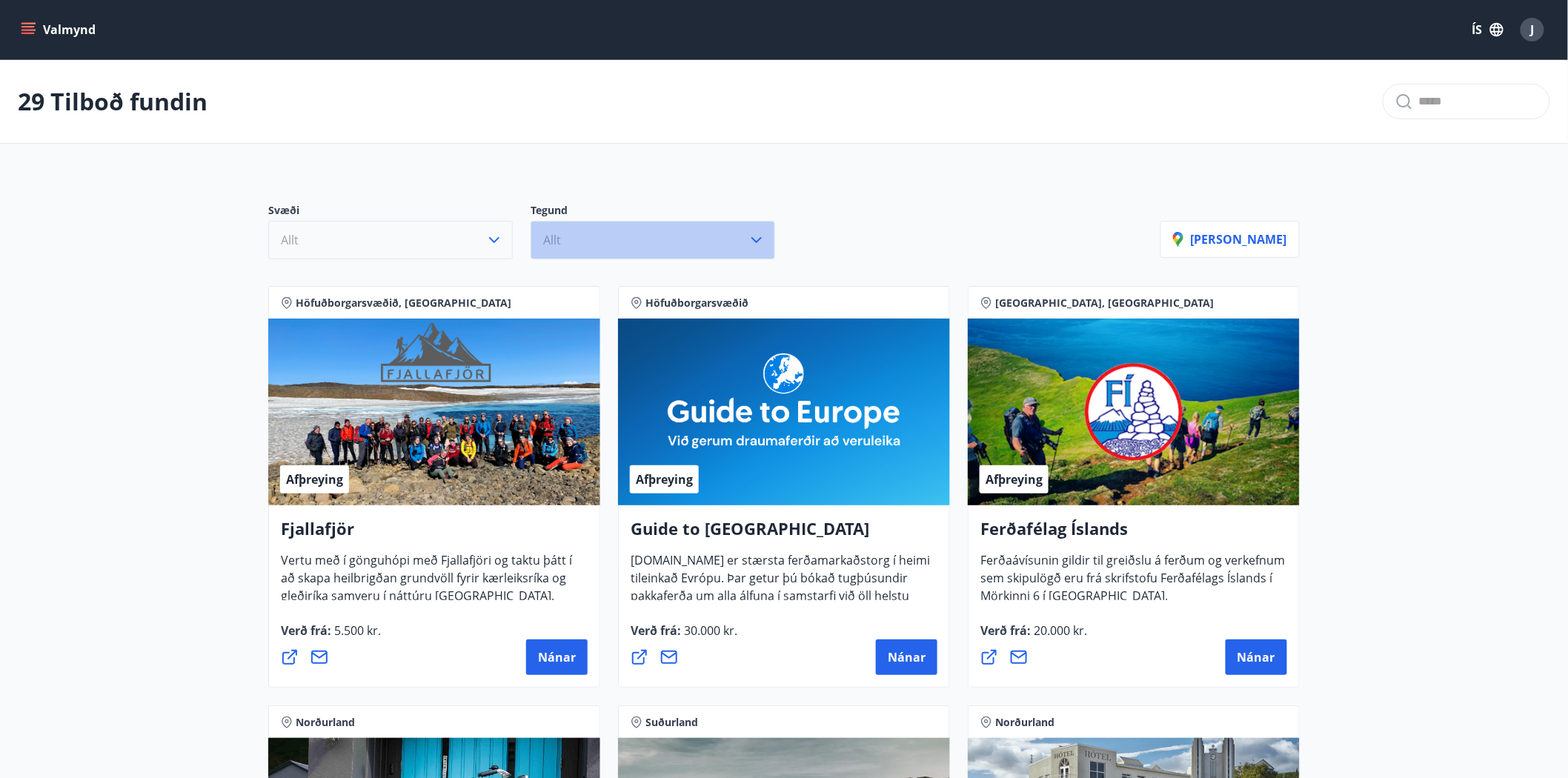
click at [760, 240] on icon "button" at bounding box center [756, 239] width 18 height 18
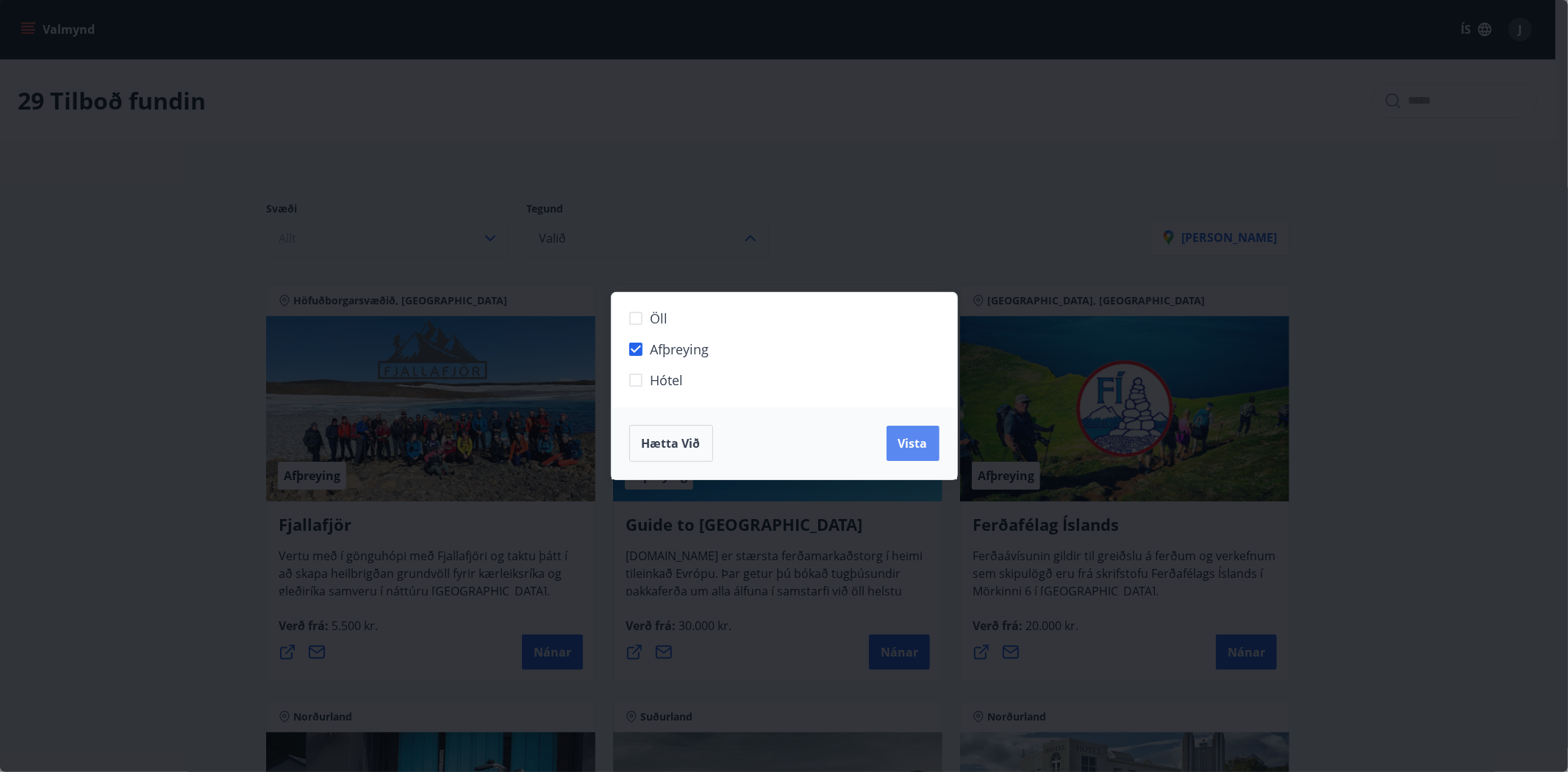
click at [931, 458] on button "Vista" at bounding box center [913, 443] width 53 height 35
